Goal: Check status: Check status

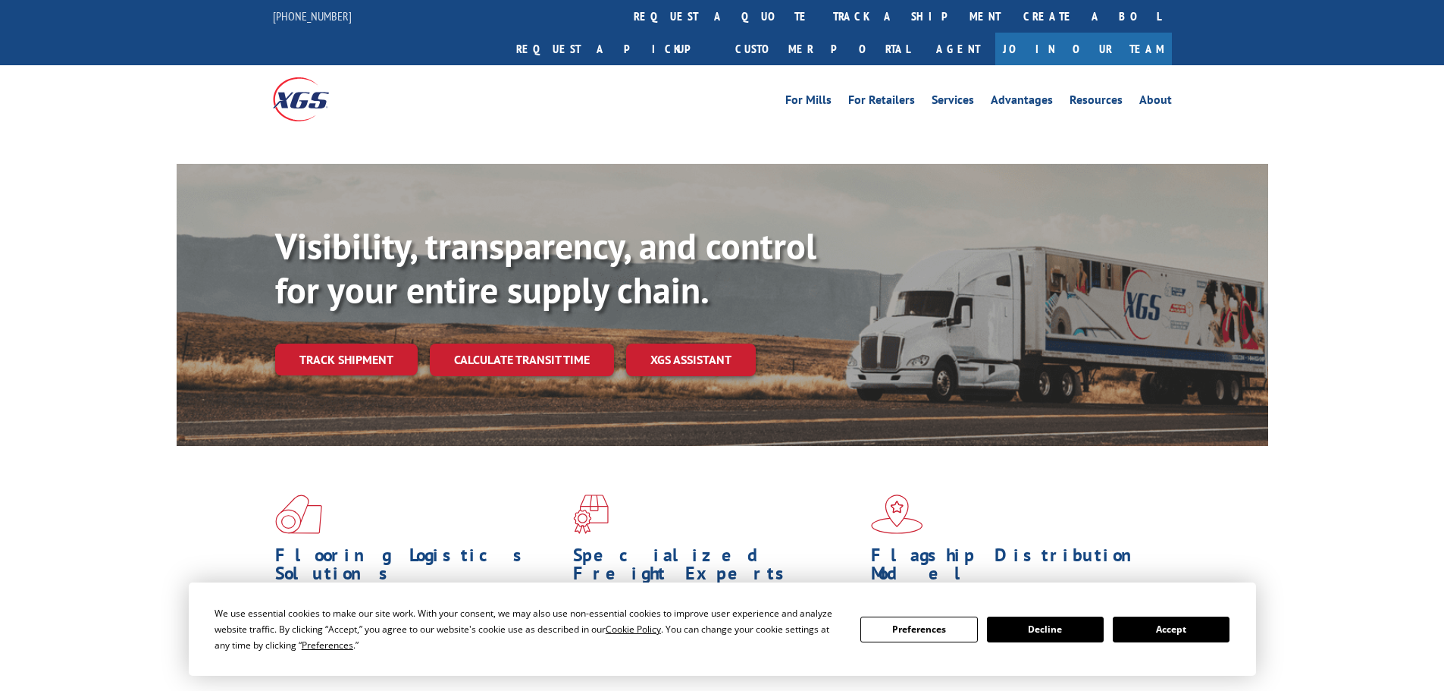
click at [1204, 619] on button "Accept" at bounding box center [1171, 629] width 117 height 26
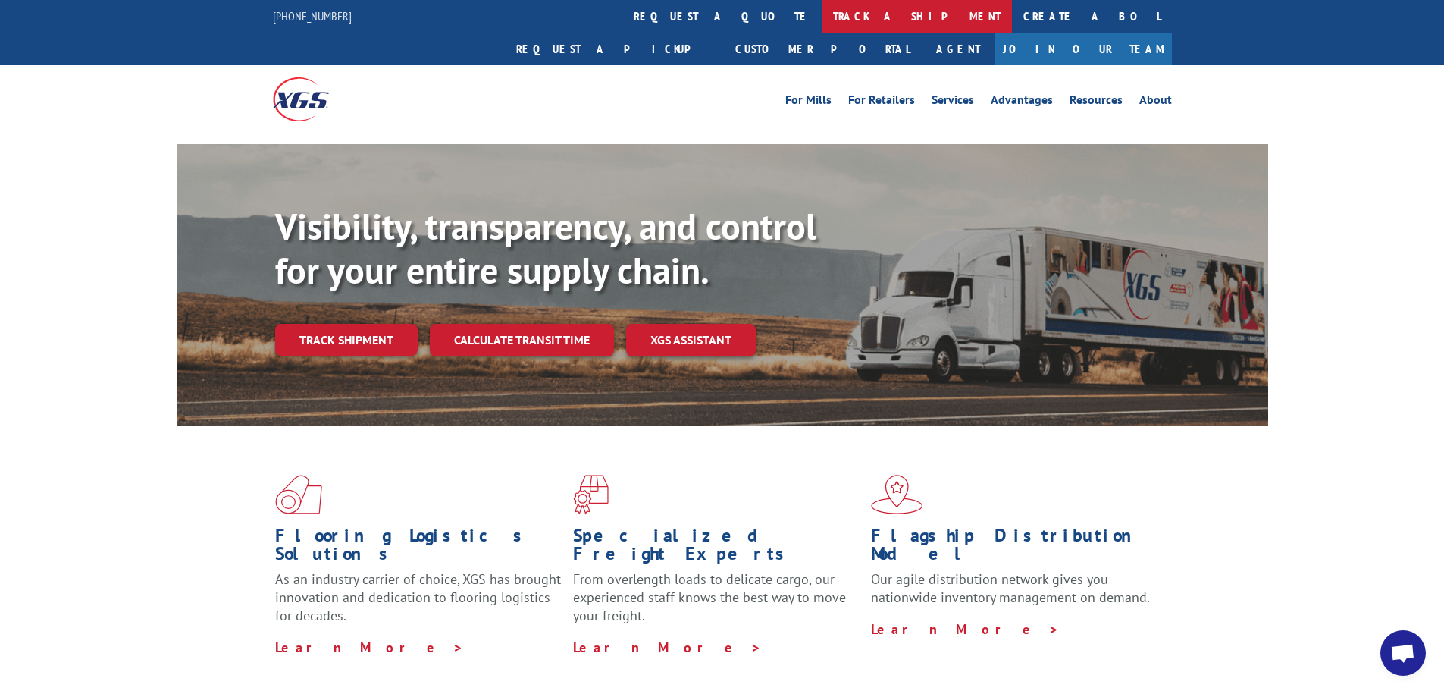
click at [822, 11] on link "track a shipment" at bounding box center [917, 16] width 190 height 33
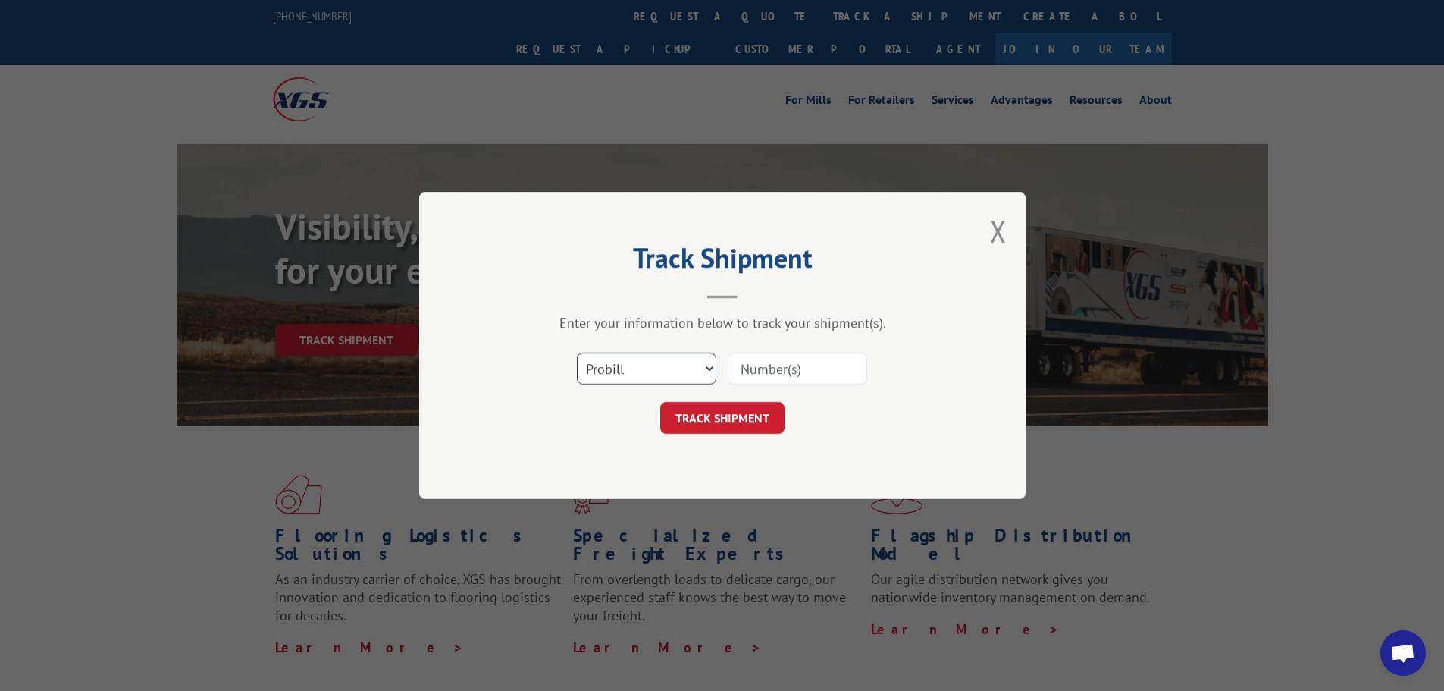
click at [651, 373] on select "Select category... Probill BOL PO" at bounding box center [646, 368] width 139 height 32
select select "bol"
click at [577, 352] on select "Select category... Probill BOL PO" at bounding box center [646, 368] width 139 height 32
click at [758, 373] on input at bounding box center [797, 368] width 139 height 32
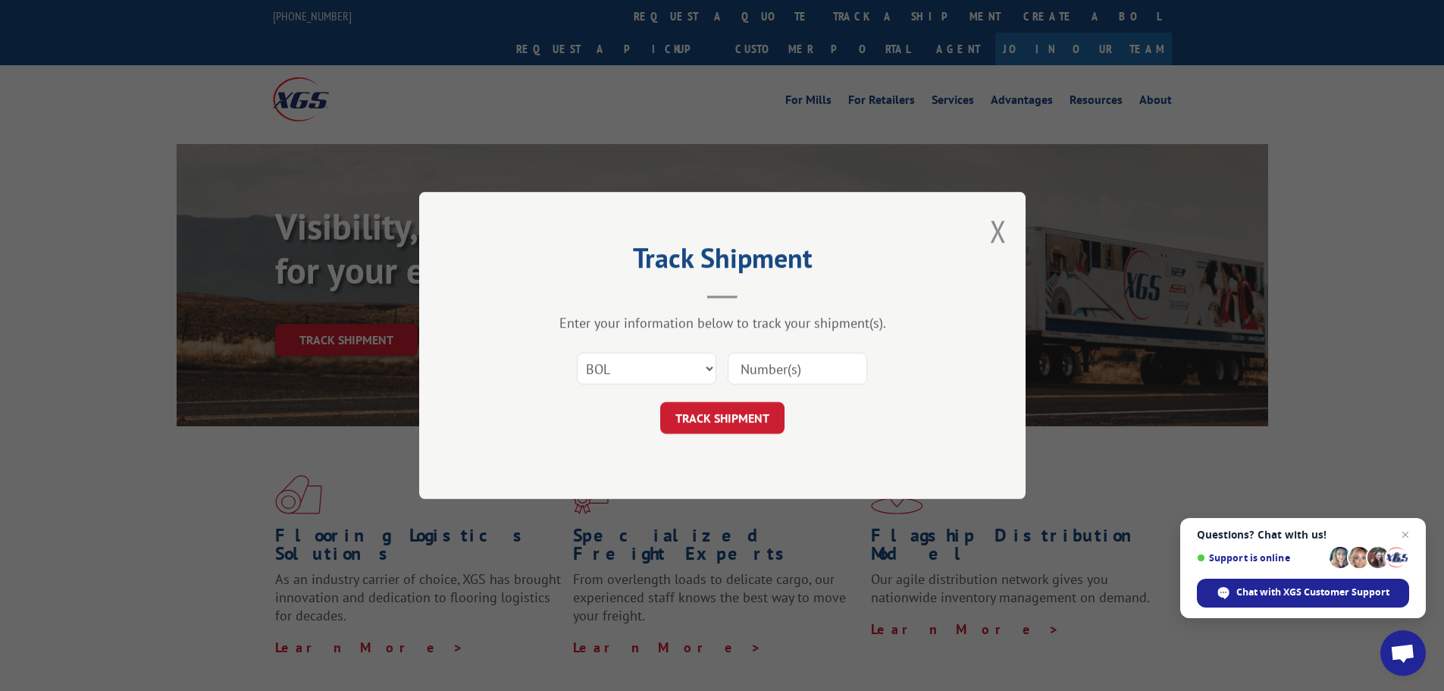
paste input "5624114"
type input "5624114"
click at [722, 425] on button "TRACK SHIPMENT" at bounding box center [722, 418] width 124 height 32
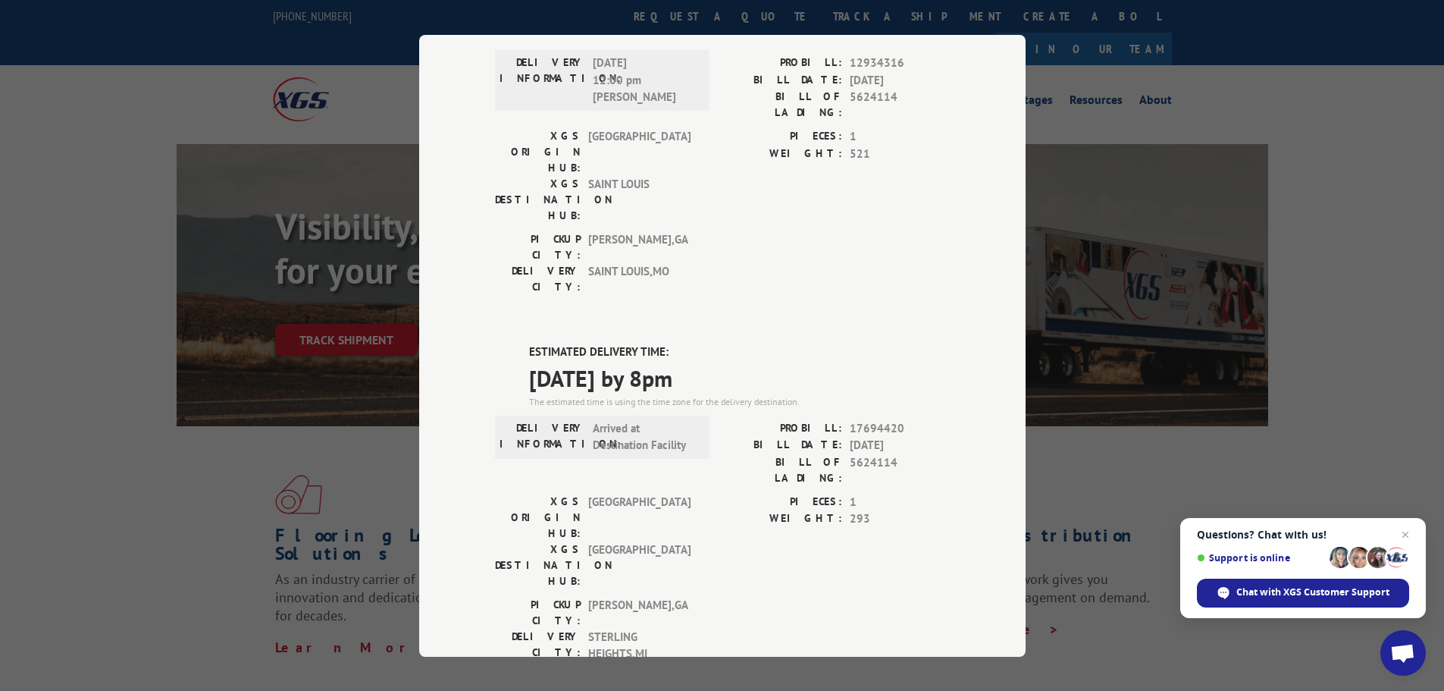
scroll to position [152, 0]
